Goal: Transaction & Acquisition: Purchase product/service

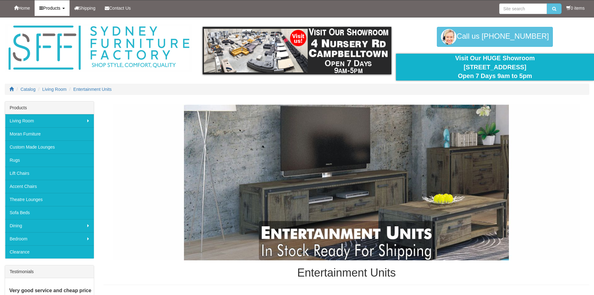
click at [52, 10] on span "Products" at bounding box center [51, 8] width 17 height 5
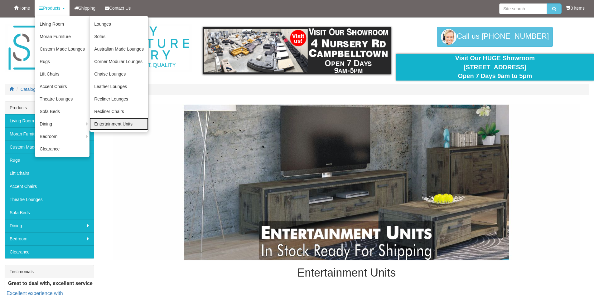
click at [108, 123] on link "Entertainment Units" at bounding box center [119, 124] width 59 height 12
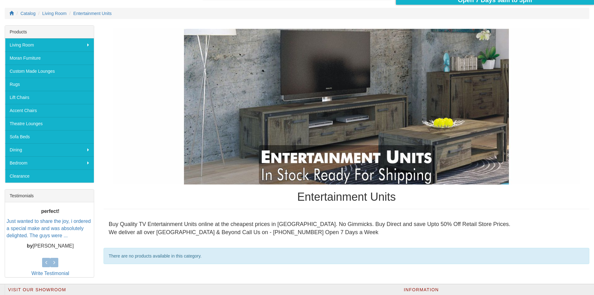
scroll to position [64, 0]
